Goal: Transaction & Acquisition: Subscribe to service/newsletter

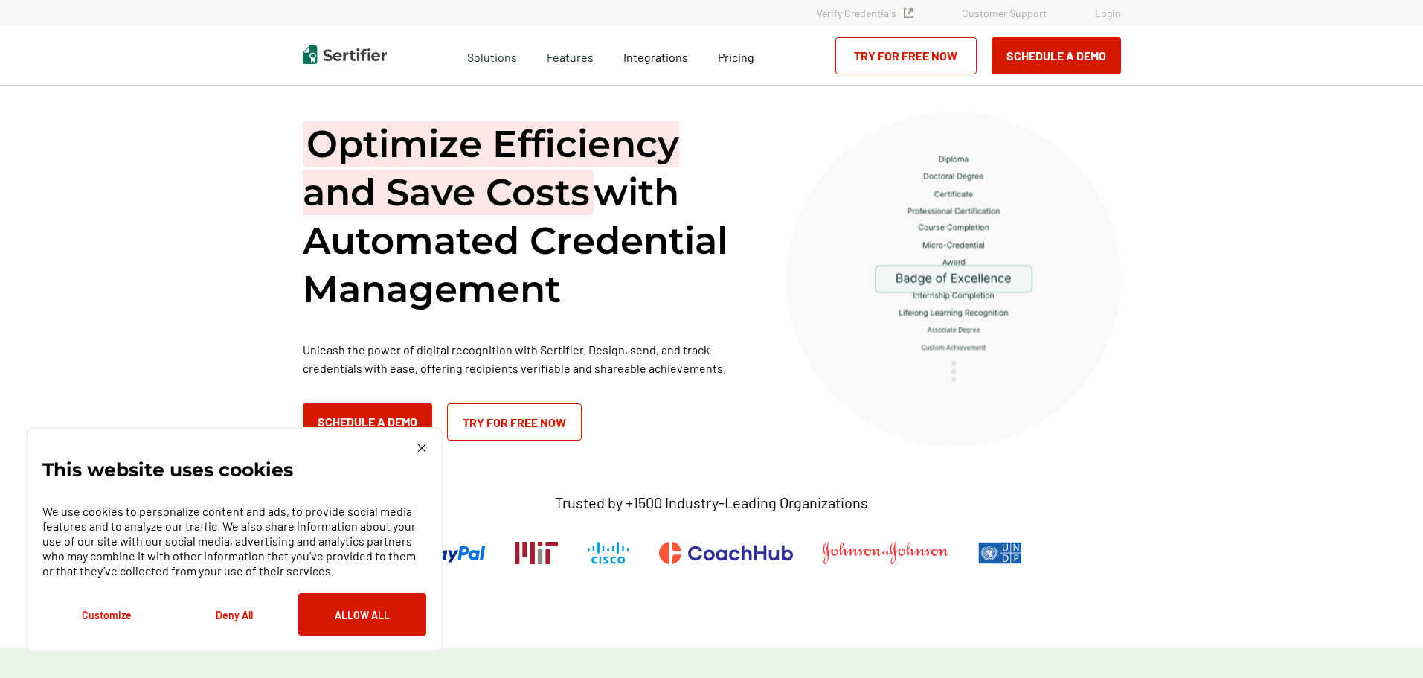
click at [418, 451] on img at bounding box center [421, 447] width 9 height 9
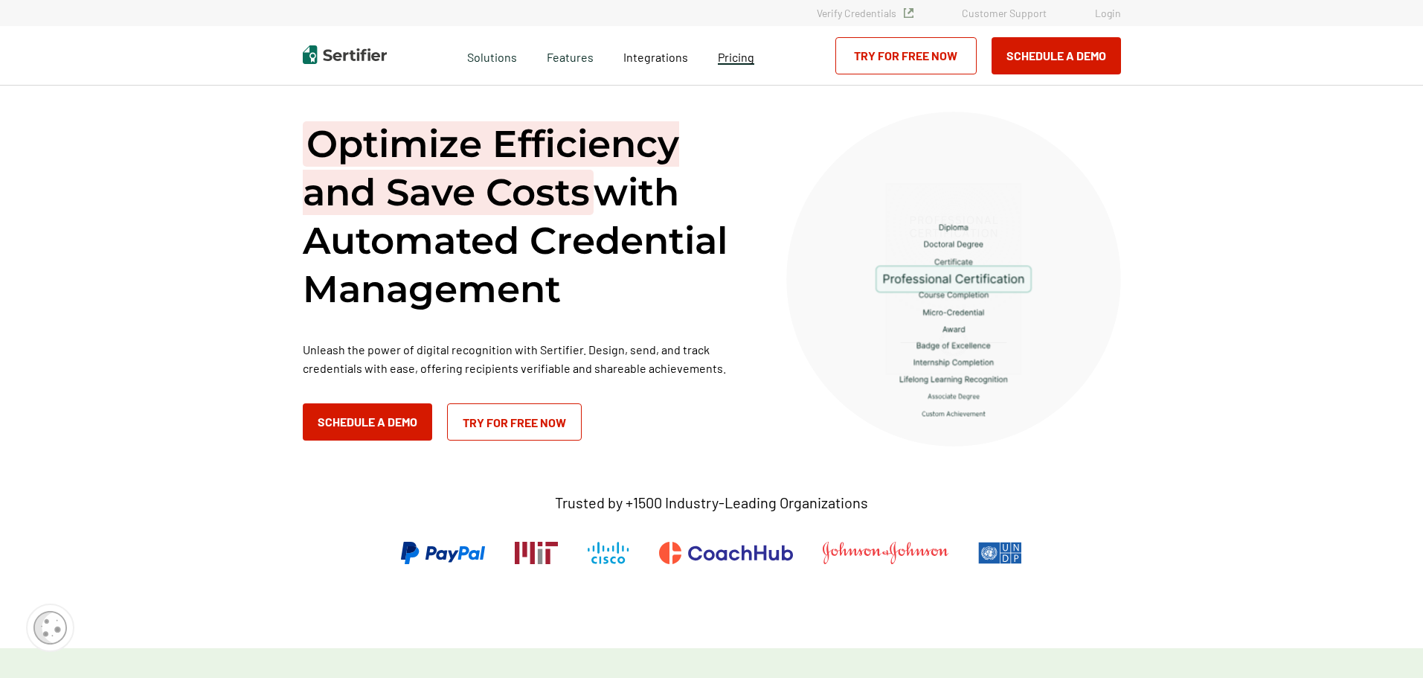
click at [743, 60] on span "Pricing" at bounding box center [736, 57] width 36 height 14
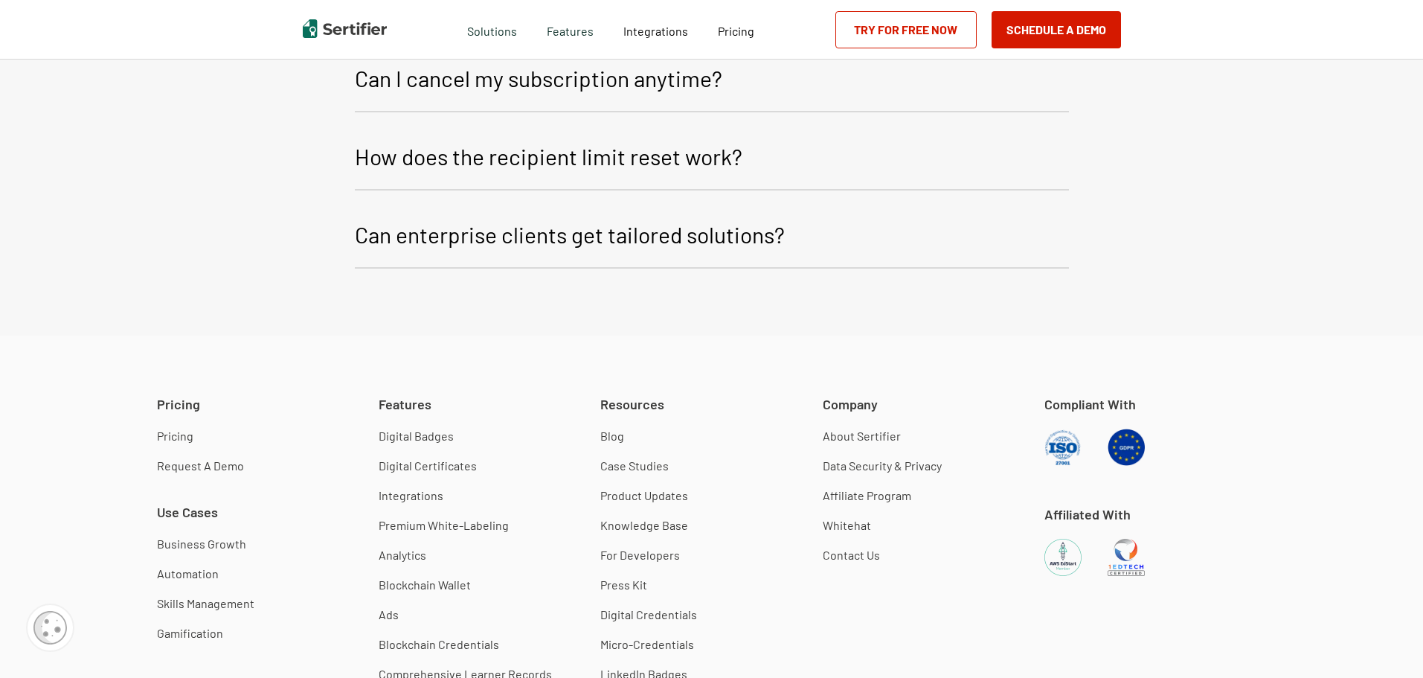
scroll to position [3646, 0]
click at [426, 427] on link "Digital Badges" at bounding box center [416, 434] width 75 height 15
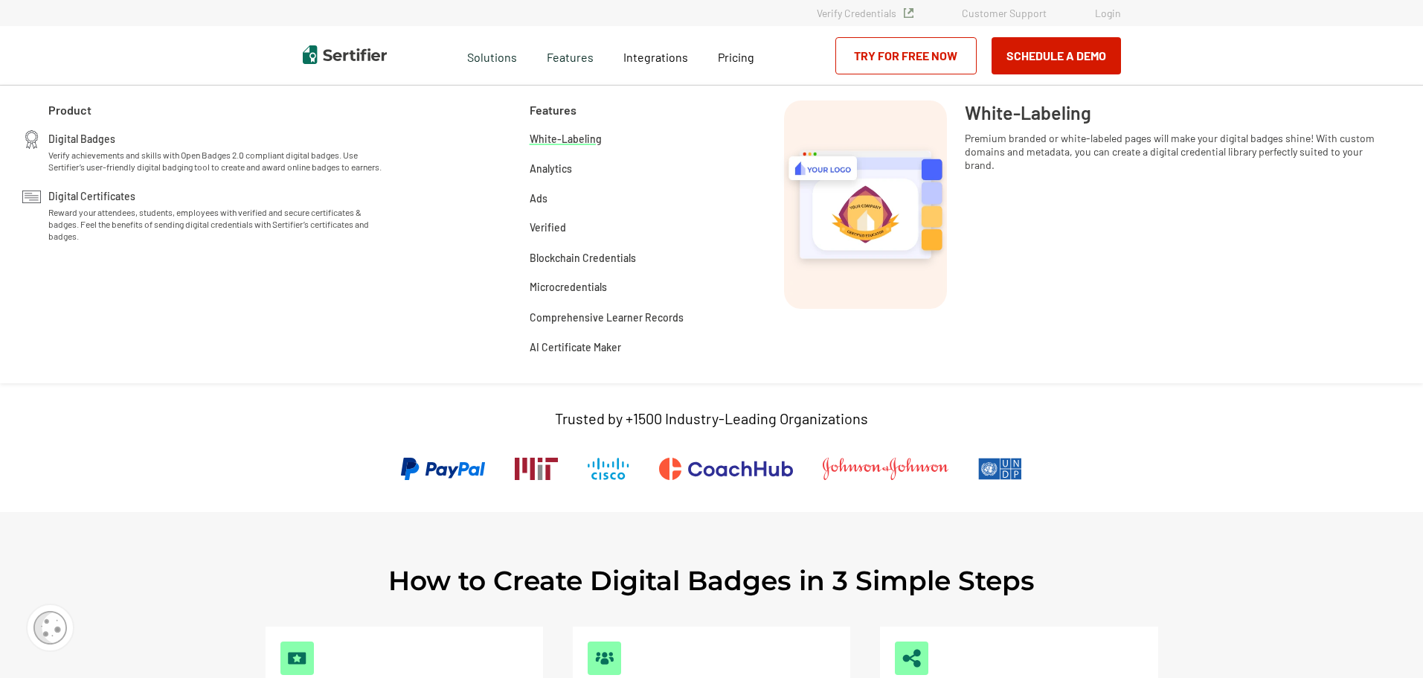
click at [572, 141] on span "White-Labeling" at bounding box center [566, 137] width 72 height 15
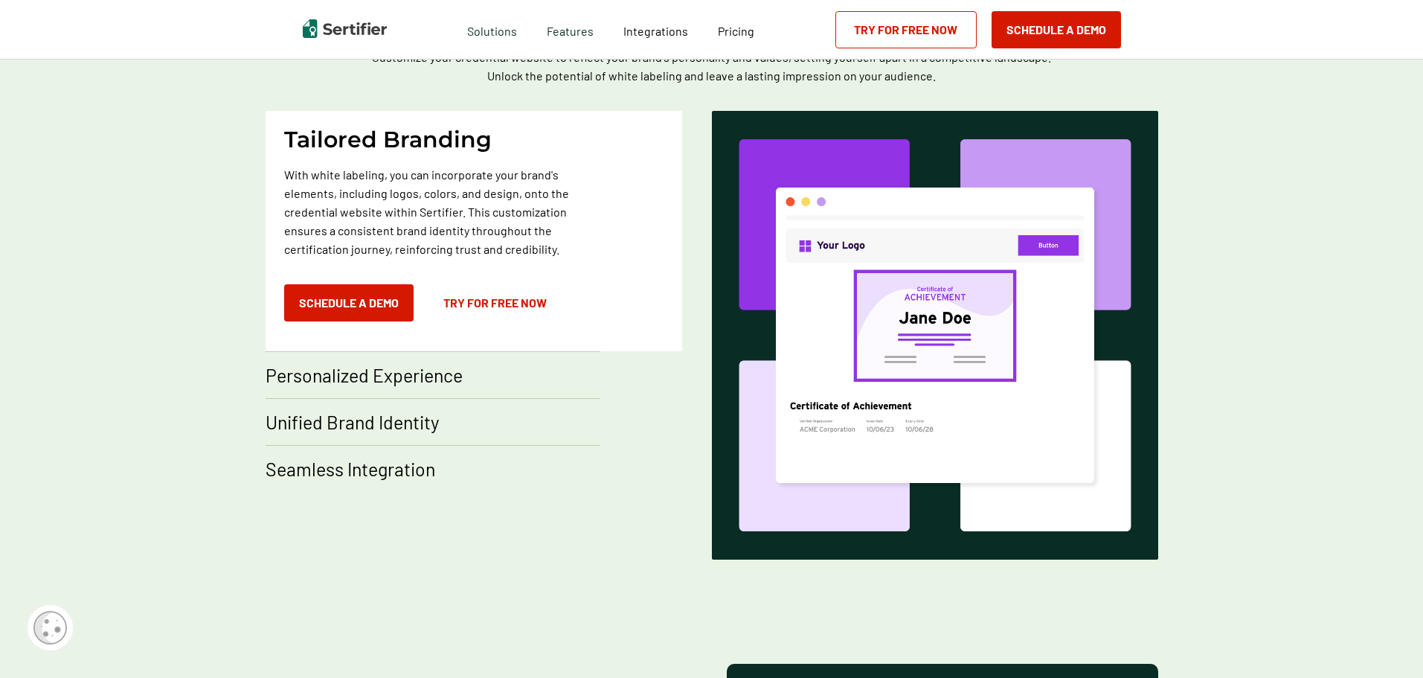
scroll to position [1414, 0]
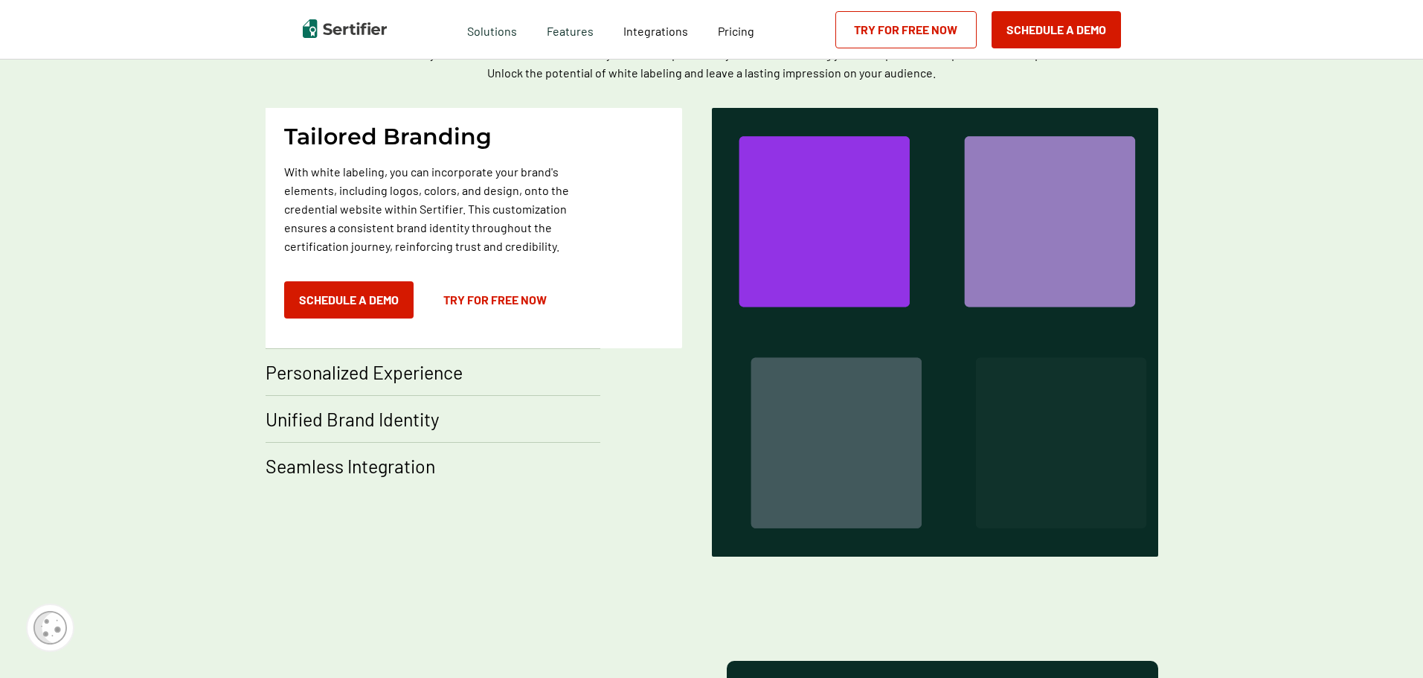
click at [330, 373] on p "Personalized Experience" at bounding box center [364, 372] width 197 height 24
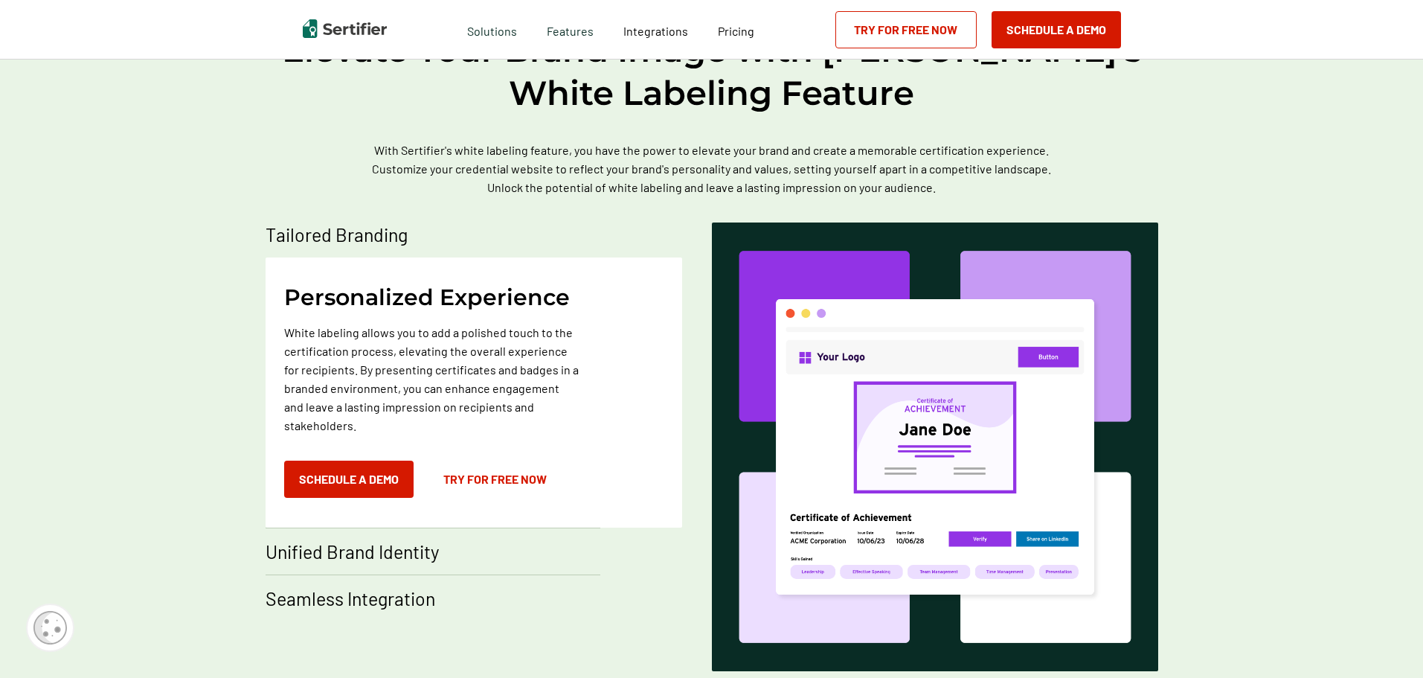
scroll to position [1265, 0]
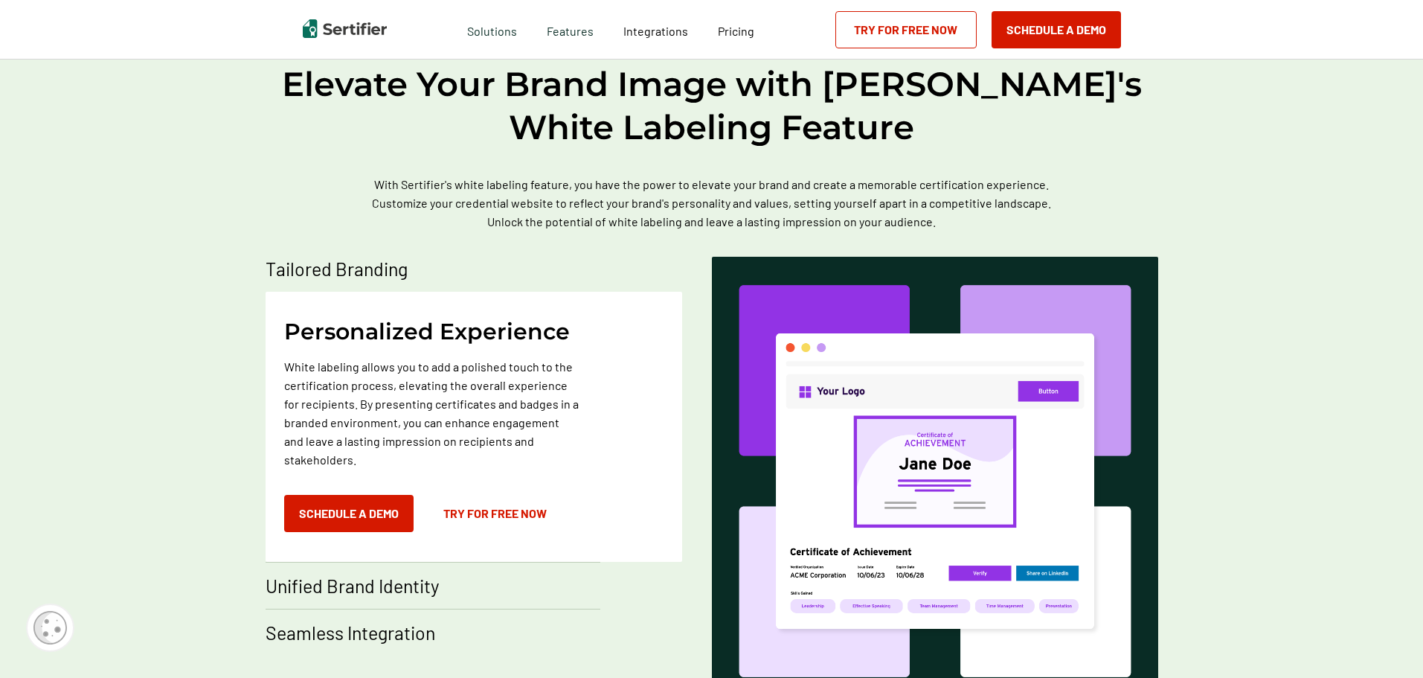
click at [924, 31] on link "Try for Free Now" at bounding box center [906, 29] width 141 height 37
